Goal: Find contact information: Find contact information

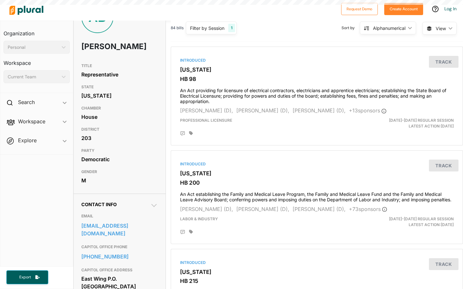
scroll to position [66, 0]
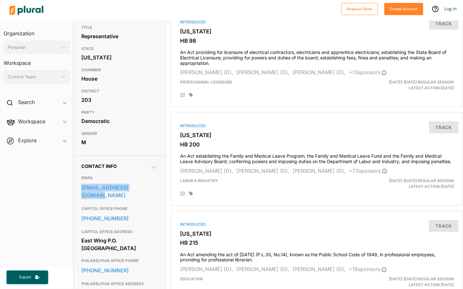
drag, startPoint x: 78, startPoint y: 200, endPoint x: 166, endPoint y: 199, distance: 87.5
copy link "[EMAIL_ADDRESS][DOMAIN_NAME]"
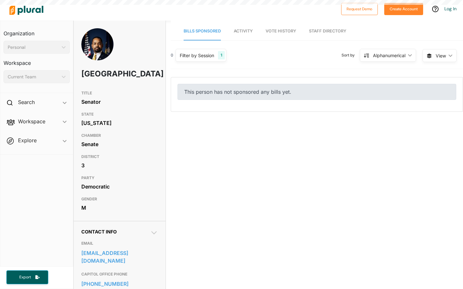
scroll to position [26, 0]
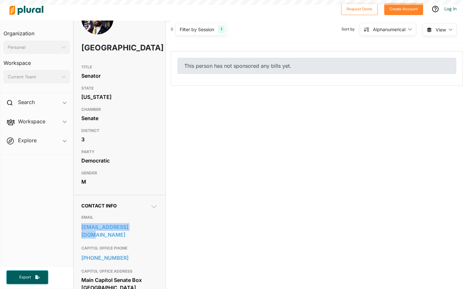
drag, startPoint x: 79, startPoint y: 239, endPoint x: 161, endPoint y: 239, distance: 82.3
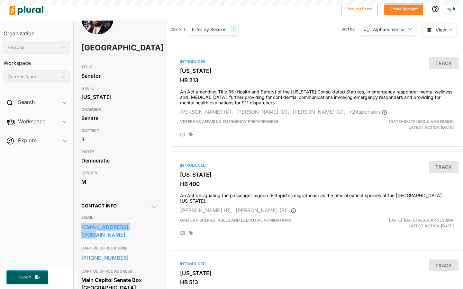
scroll to position [0, 0]
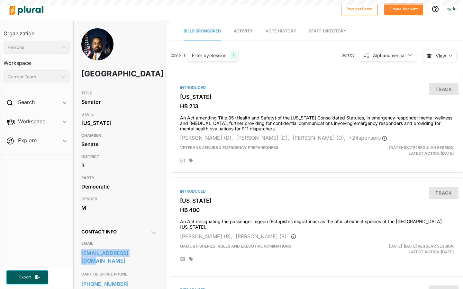
copy link "street@pasenate.com"
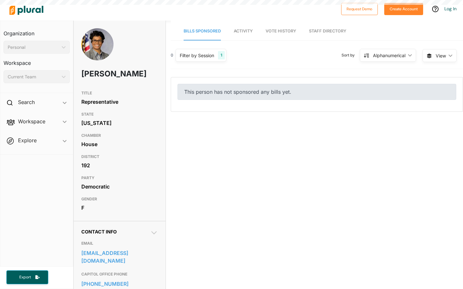
scroll to position [32, 0]
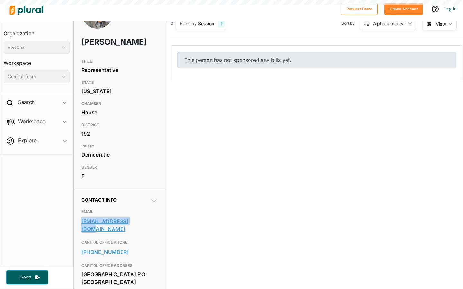
drag, startPoint x: 78, startPoint y: 234, endPoint x: 143, endPoint y: 235, distance: 65.3
click at [143, 235] on div "Contact Info EMAIL mcephas@pahouse.net CAPITOL OFFICE PHONE 717-783-2192 CAPITO…" at bounding box center [120, 275] width 92 height 172
copy link "mcephas@pahouse.net"
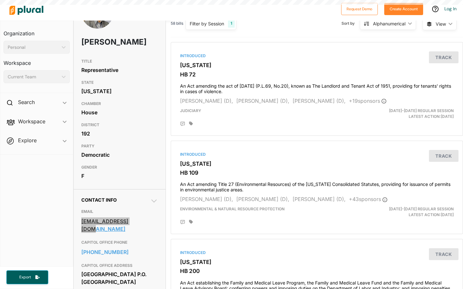
scroll to position [0, 0]
